Goal: Task Accomplishment & Management: Complete application form

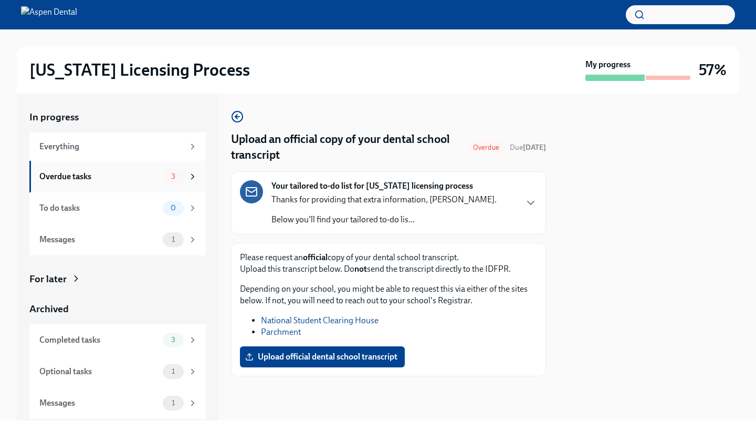
click at [162, 176] on div "Overdue tasks 3" at bounding box center [118, 176] width 158 height 15
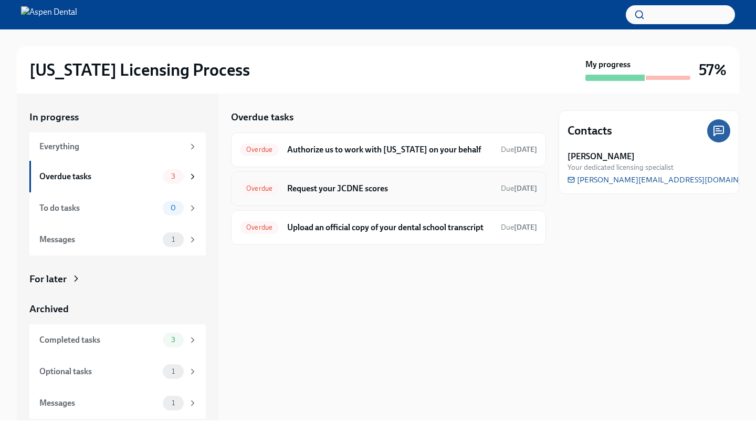
click at [266, 180] on div "Overdue Request your JCDNE scores Due [DATE]" at bounding box center [388, 188] width 297 height 17
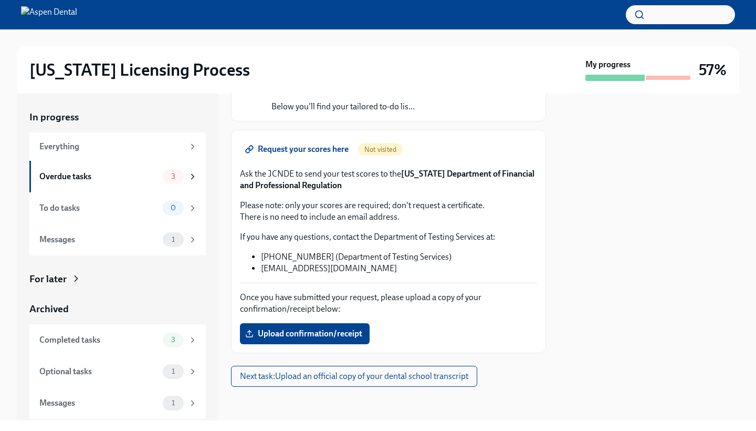
scroll to position [97, 0]
click at [127, 238] on div "Messages" at bounding box center [98, 240] width 119 height 12
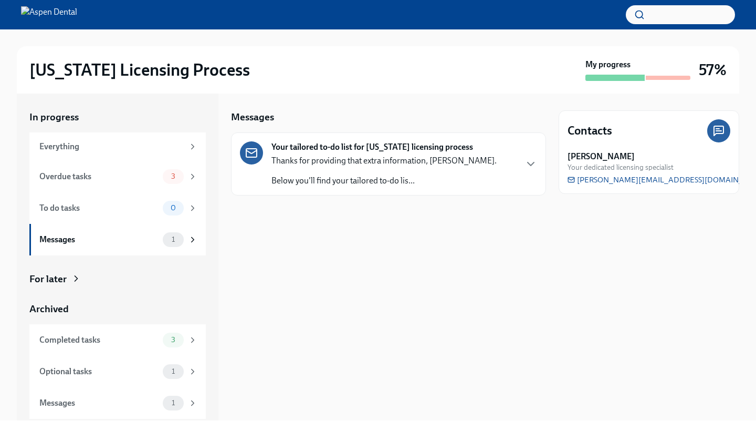
click at [279, 176] on p "Below you'll find your tailored to-do lis..." at bounding box center [383, 181] width 225 height 12
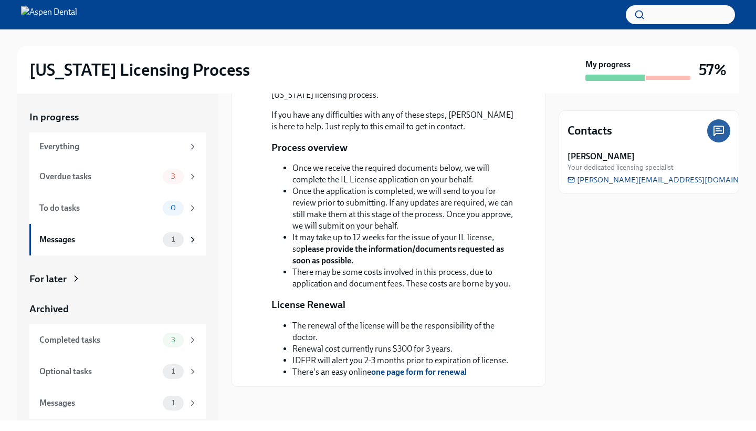
scroll to position [208, 0]
click at [177, 177] on span "3" at bounding box center [173, 176] width 17 height 8
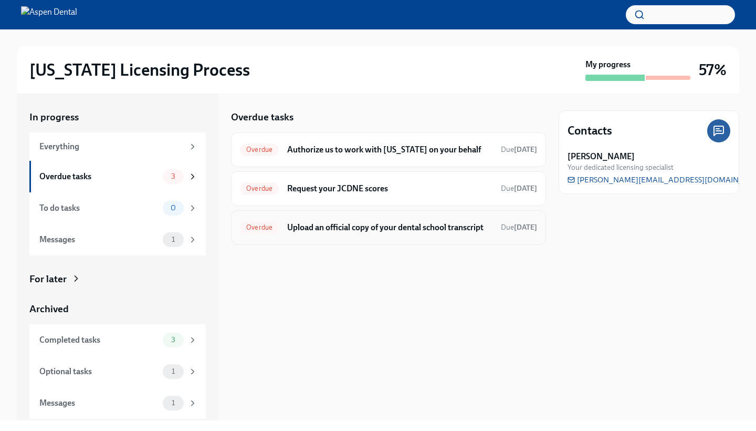
click at [299, 233] on h6 "Upload an official copy of your dental school transcript" at bounding box center [389, 228] width 205 height 12
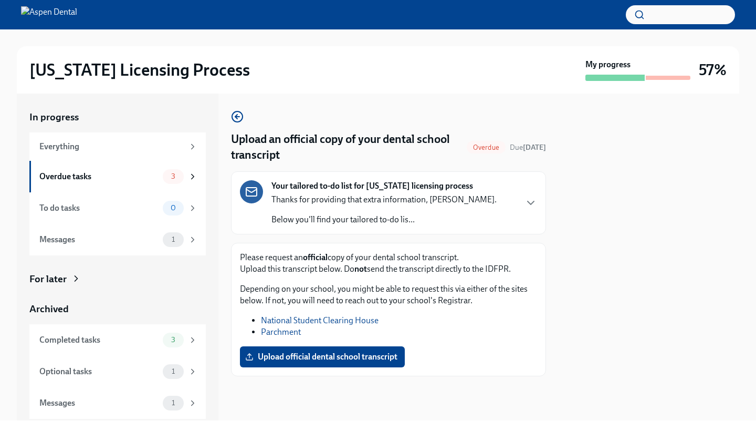
click at [284, 332] on link "Parchment" at bounding box center [281, 332] width 40 height 10
click at [280, 330] on link "Parchment" at bounding box center [281, 332] width 40 height 10
click at [276, 330] on link "Parchment" at bounding box center [281, 332] width 40 height 10
click at [160, 168] on div "Overdue tasks 3" at bounding box center [117, 177] width 176 height 32
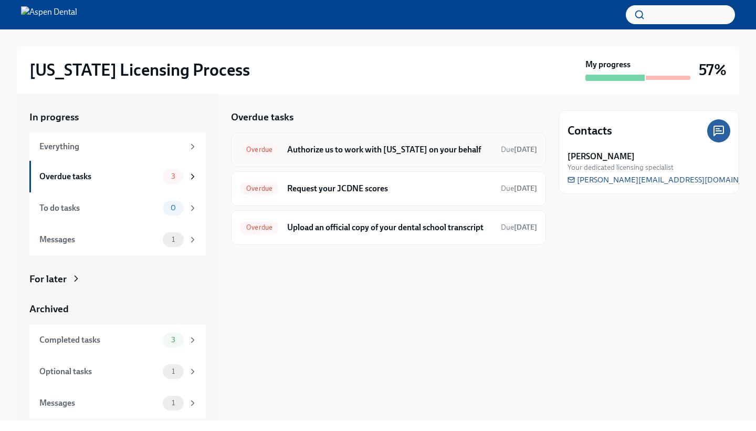
click at [320, 143] on div "Overdue Authorize us to work with [US_STATE] on your behalf Due [DATE]" at bounding box center [388, 149] width 297 height 17
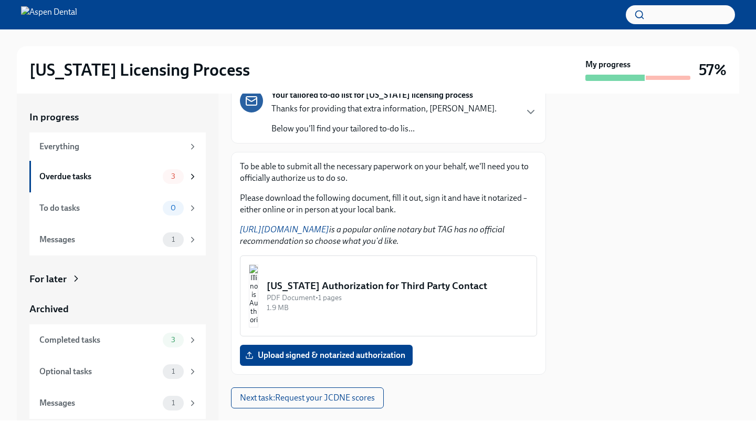
scroll to position [103, 0]
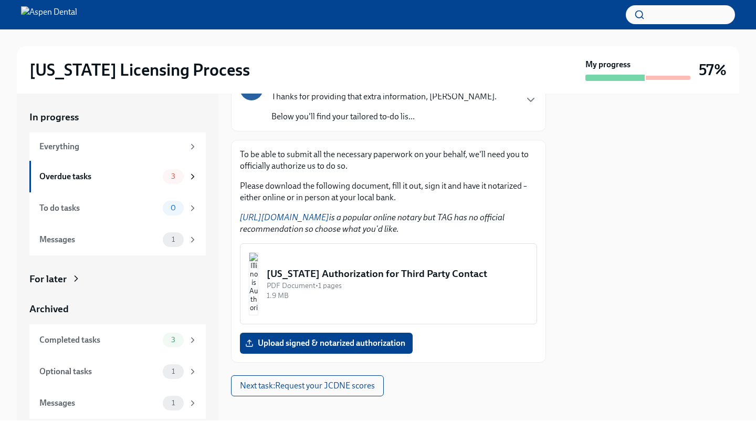
click at [296, 217] on link "[URL][DOMAIN_NAME]" at bounding box center [284, 217] width 89 height 10
click at [332, 275] on div "[US_STATE] Authorization for Third Party Contact" at bounding box center [398, 274] width 262 height 14
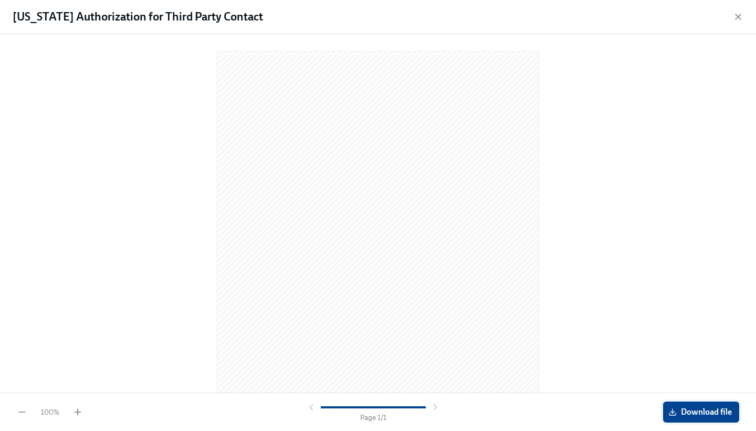
click at [678, 407] on span "Download file" at bounding box center [701, 411] width 61 height 11
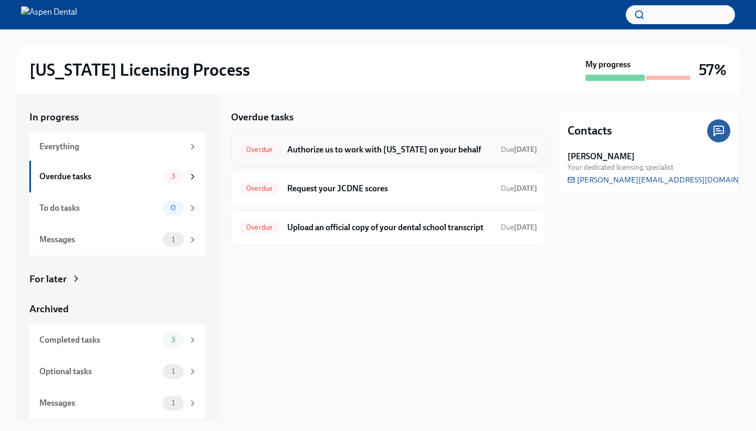
click at [304, 162] on div "Overdue Authorize us to work with [US_STATE] on your behalf Due [DATE]" at bounding box center [388, 149] width 315 height 35
click at [285, 152] on div "Overdue Authorize us to work with [US_STATE] on your behalf Due [DATE]" at bounding box center [388, 149] width 297 height 17
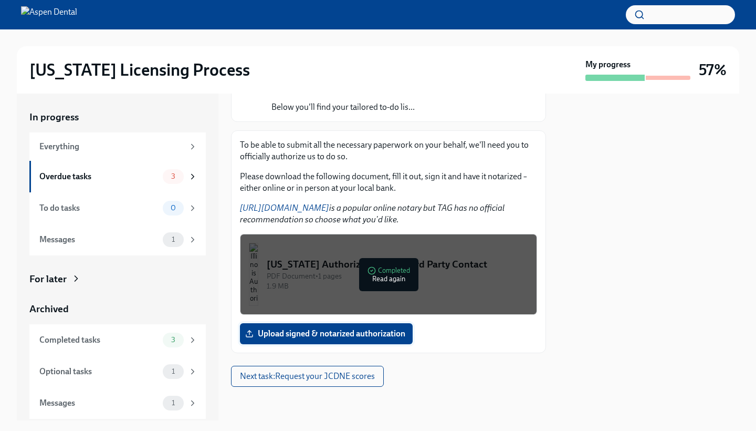
scroll to position [112, 0]
click at [344, 332] on span "Upload signed & notarized authorization" at bounding box center [326, 333] width 158 height 11
click at [0, 0] on input "Upload signed & notarized authorization" at bounding box center [0, 0] width 0 height 0
click at [405, 313] on button "[US_STATE] Authorization for Third Party Contact PDF Document • 1 pages 1.9 MB …" at bounding box center [388, 274] width 297 height 81
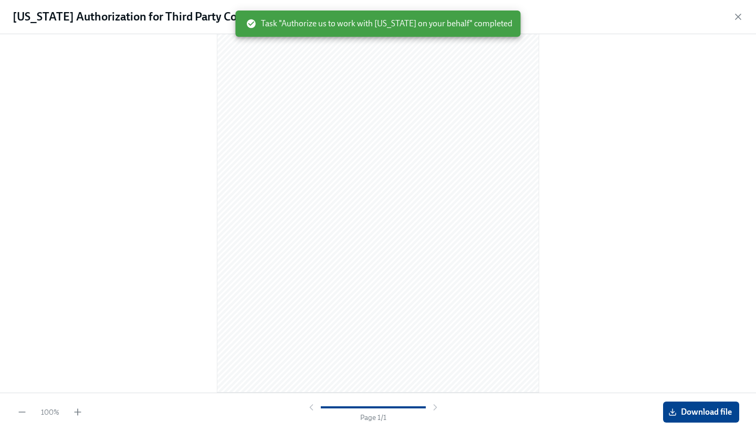
scroll to position [76, 0]
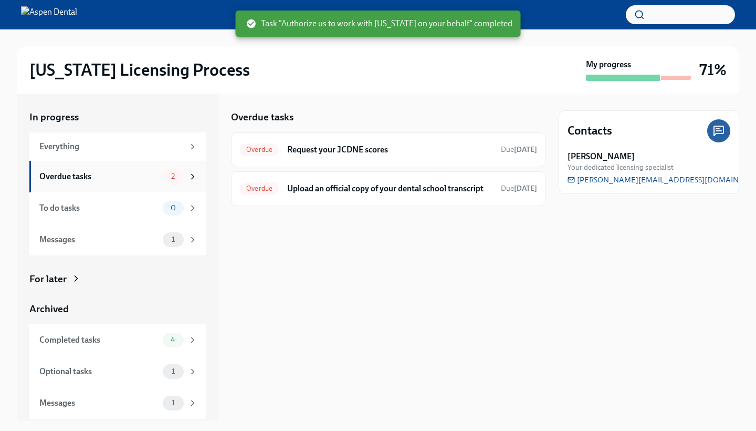
click at [112, 176] on div "Overdue tasks" at bounding box center [98, 177] width 119 height 12
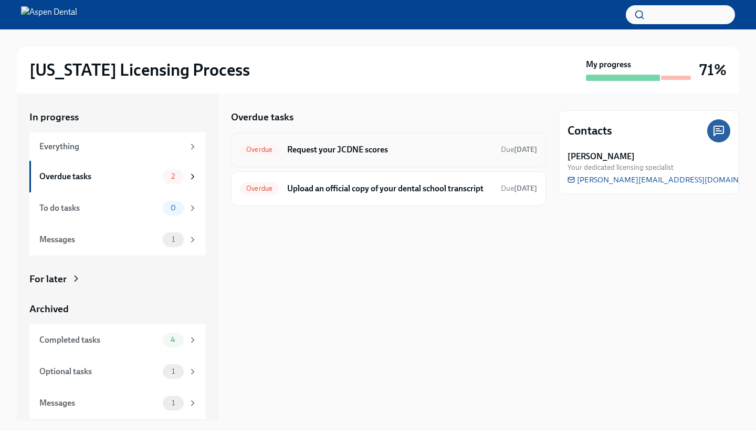
click at [312, 153] on h6 "Request your JCDNE scores" at bounding box center [389, 150] width 205 height 12
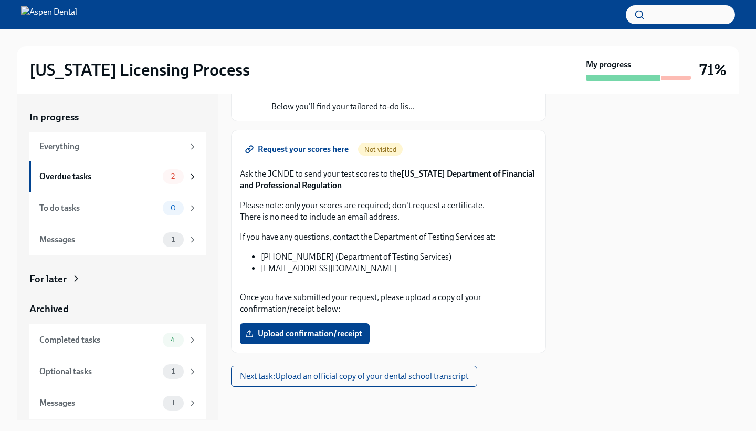
scroll to position [97, 0]
click at [129, 177] on div "Overdue tasks" at bounding box center [98, 177] width 119 height 12
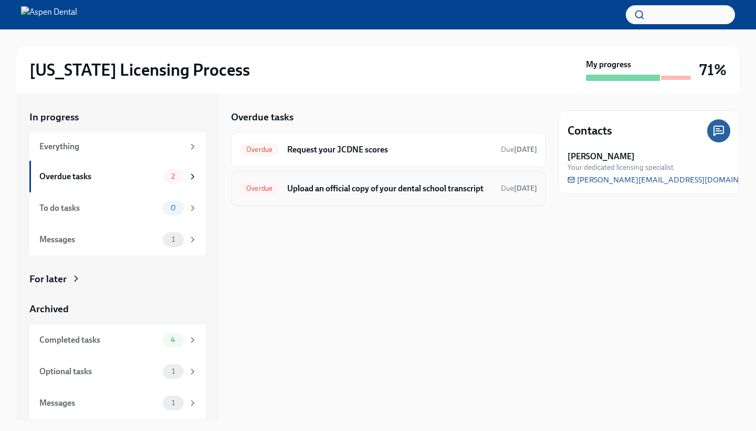
click at [312, 177] on div "Overdue Upload an official copy of your dental school transcript Due [DATE]" at bounding box center [388, 188] width 315 height 35
click at [413, 194] on h6 "Upload an official copy of your dental school transcript" at bounding box center [389, 189] width 205 height 12
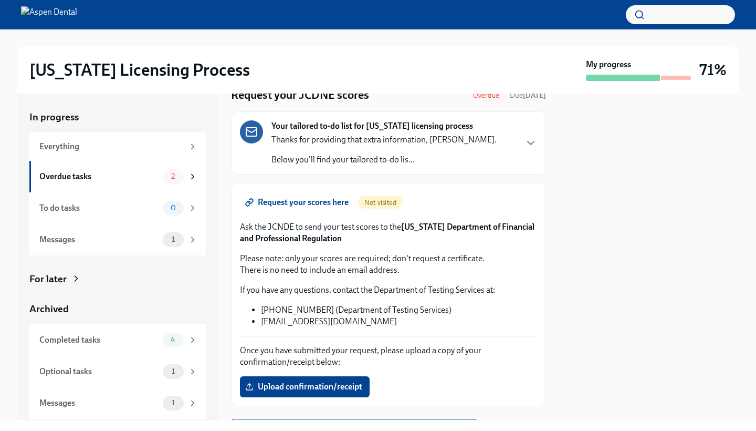
scroll to position [41, 0]
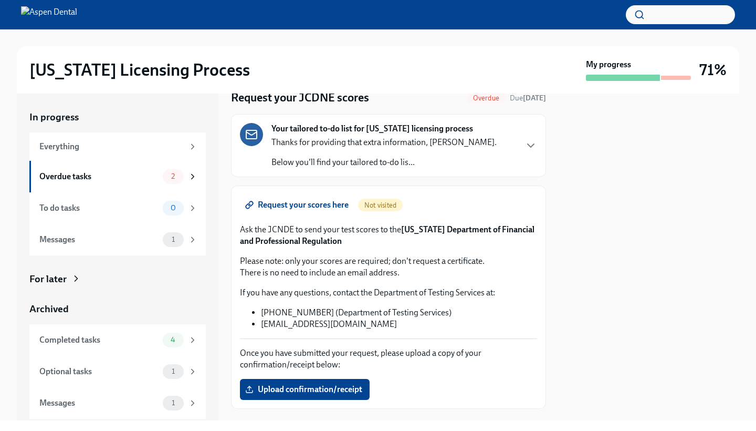
click at [326, 208] on span "Request your scores here" at bounding box center [297, 205] width 101 height 11
click at [300, 381] on label "Upload confirmation/receipt" at bounding box center [305, 389] width 130 height 21
click at [0, 0] on input "Upload confirmation/receipt" at bounding box center [0, 0] width 0 height 0
click at [260, 385] on span "Upload confirmation/receipt" at bounding box center [304, 389] width 115 height 11
click at [0, 0] on input "Upload confirmation/receipt" at bounding box center [0, 0] width 0 height 0
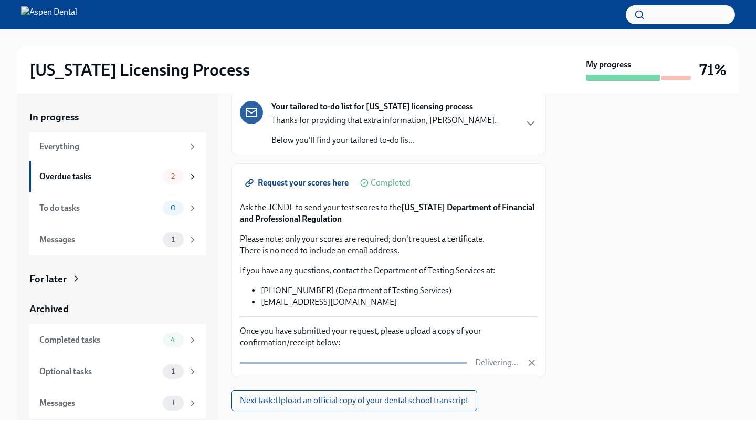
scroll to position [63, 0]
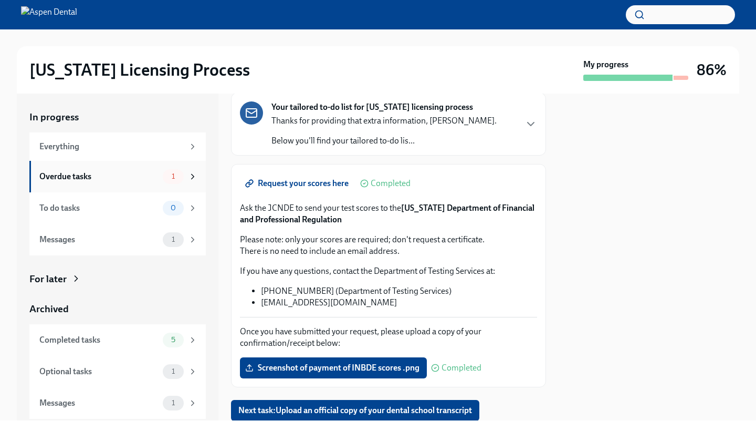
click at [139, 172] on div "Overdue tasks" at bounding box center [98, 177] width 119 height 12
